Goal: Go to known website: Go to known website

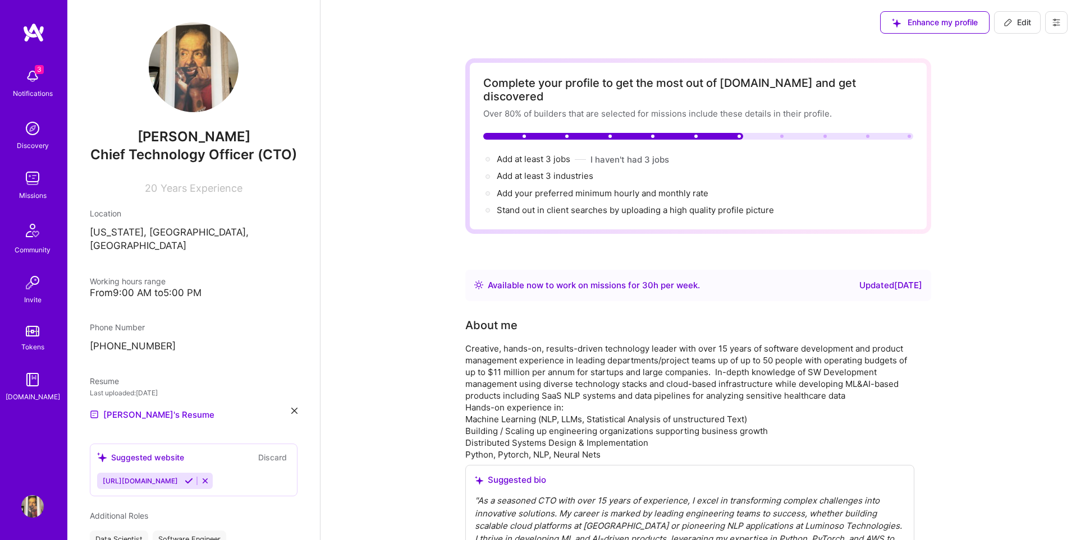
scroll to position [173, 0]
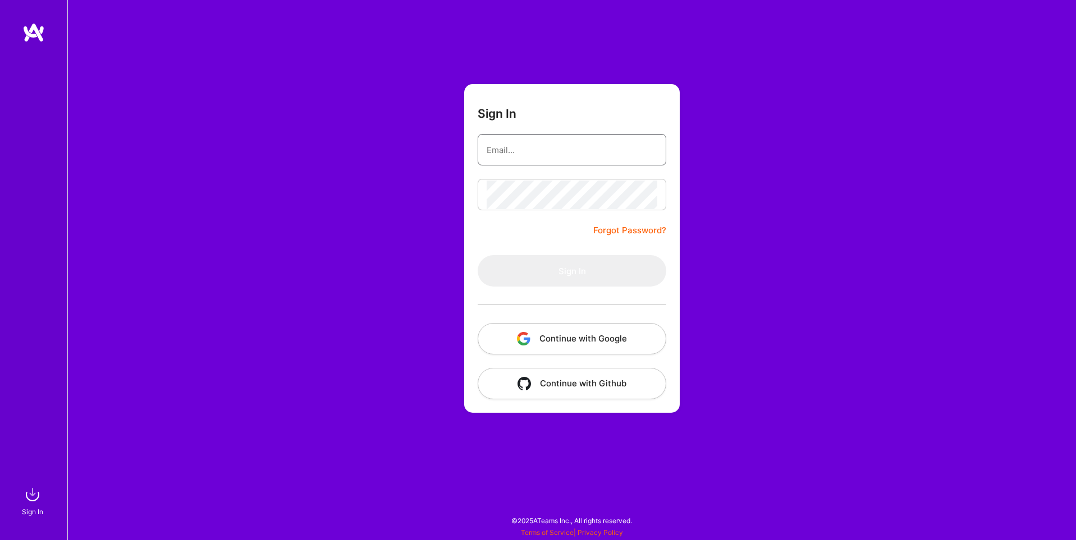
type input "sarahjanemills@gmail.com"
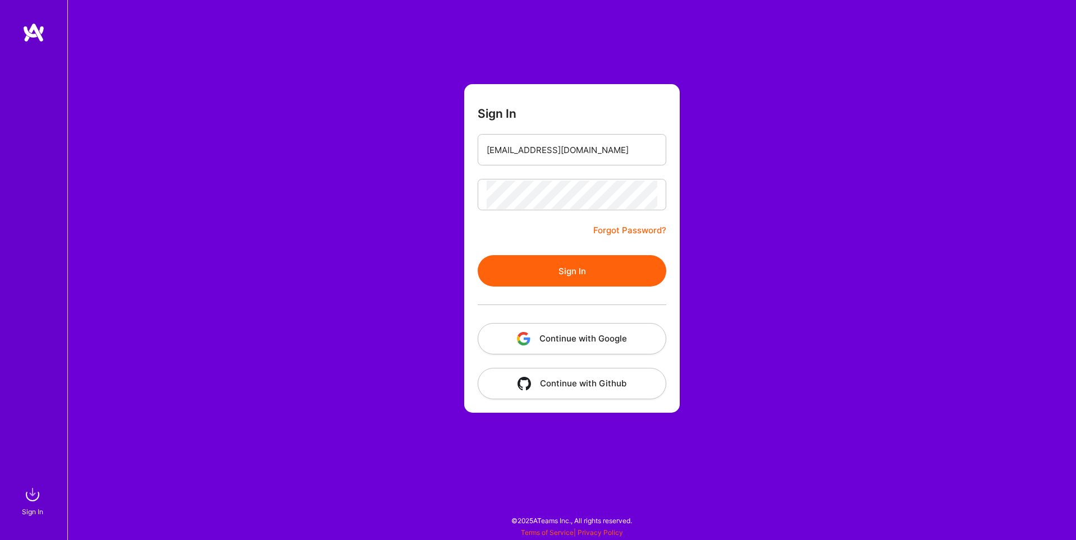
click at [579, 337] on button "Continue with Google" at bounding box center [572, 338] width 189 height 31
